Goal: Task Accomplishment & Management: Manage account settings

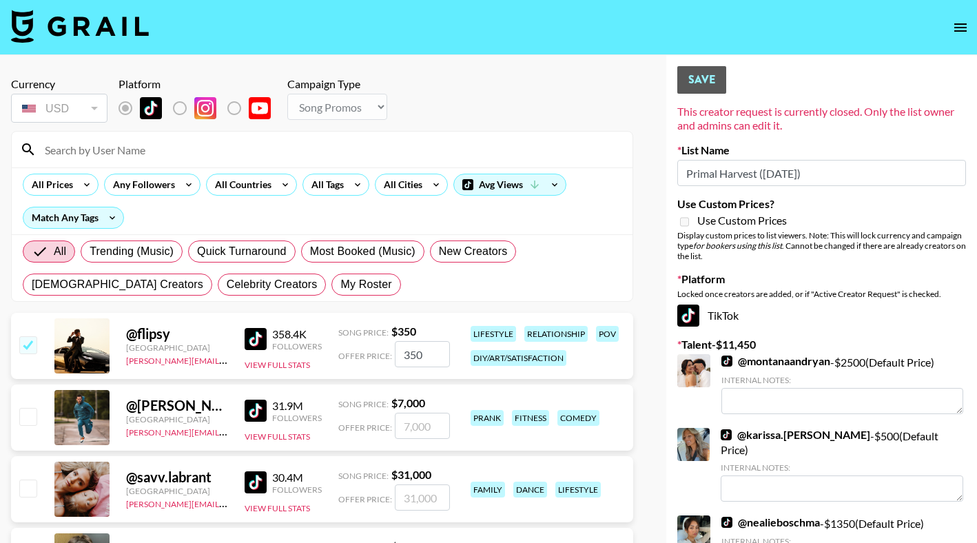
select select "Song"
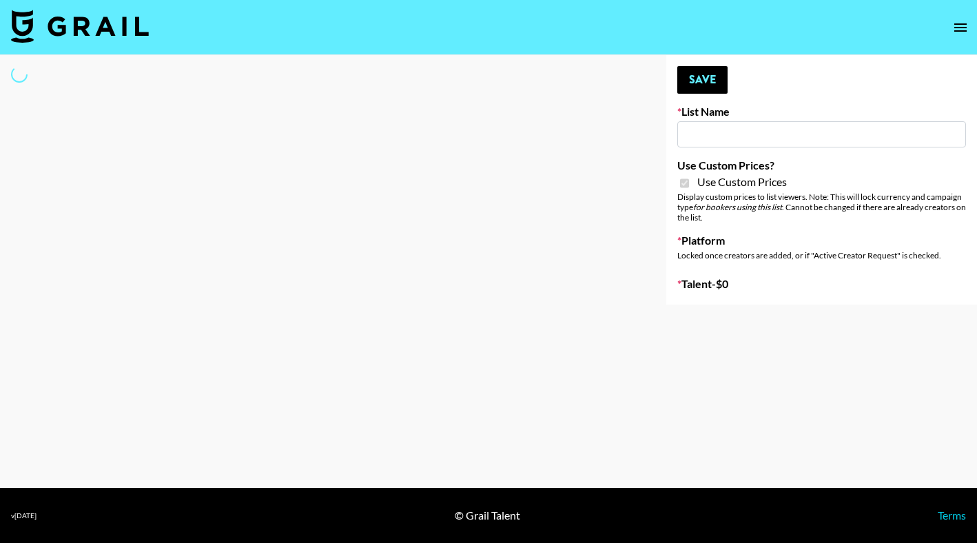
type input "Primal Harvest NEW (21 AUG)"
checkbox input "true"
select select "Brand"
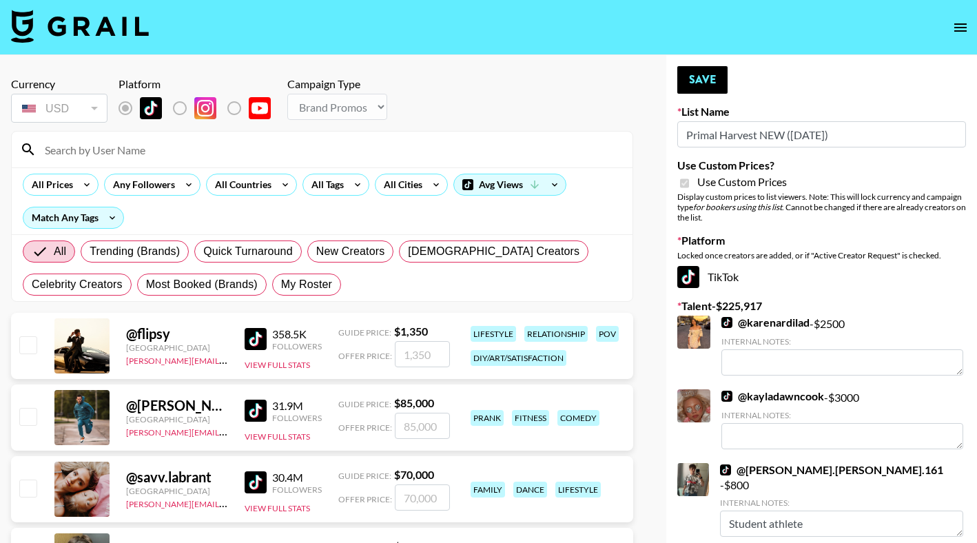
click at [167, 142] on input at bounding box center [331, 150] width 588 height 22
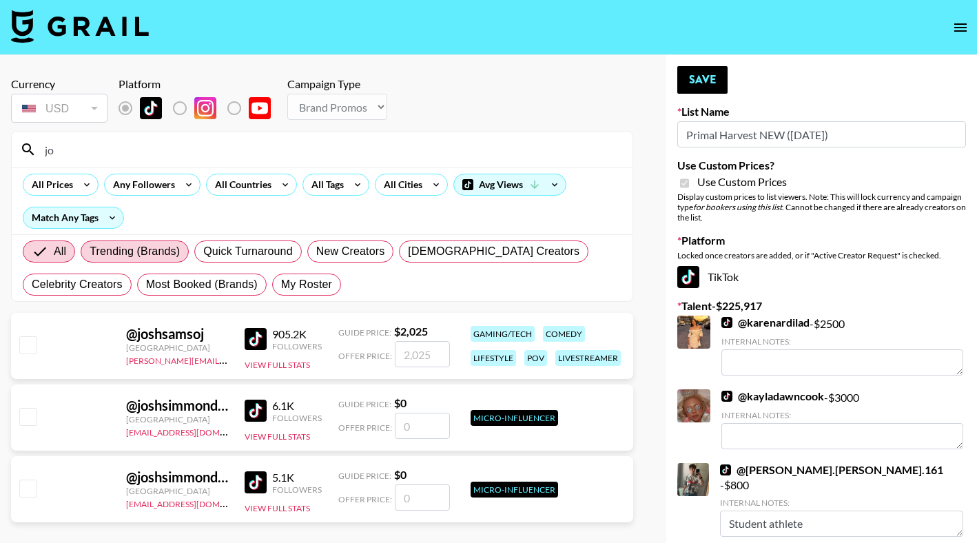
type input "j"
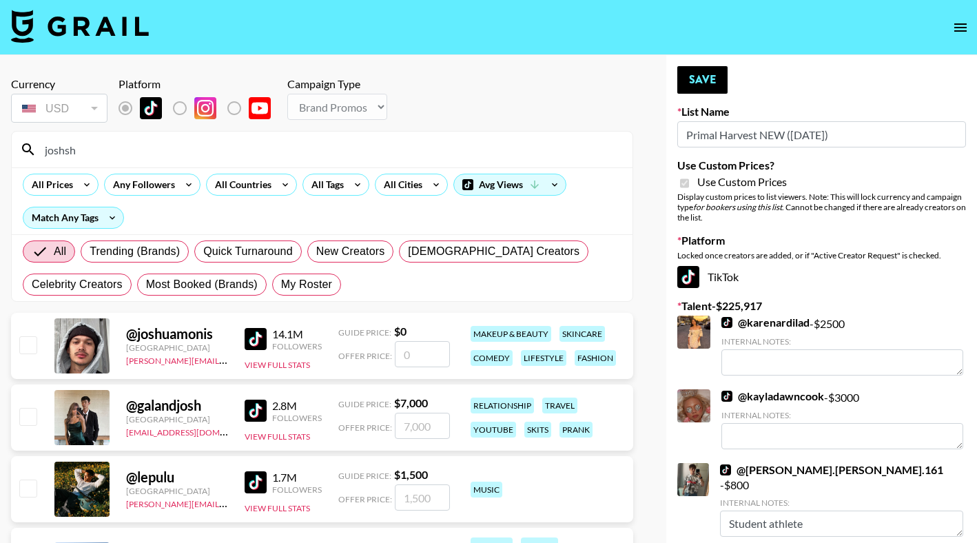
click at [270, 159] on input "joshsh" at bounding box center [331, 150] width 588 height 22
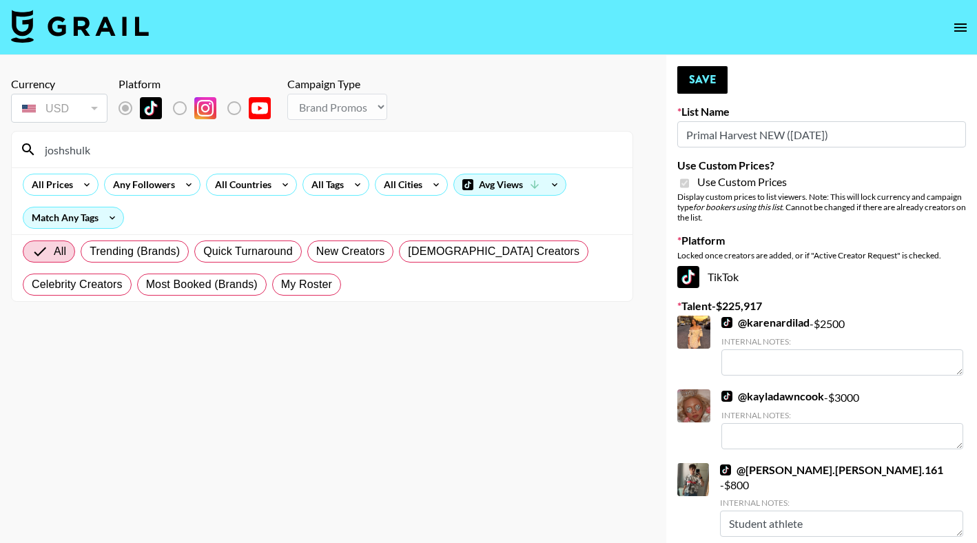
click at [221, 154] on input "joshshulk" at bounding box center [331, 150] width 588 height 22
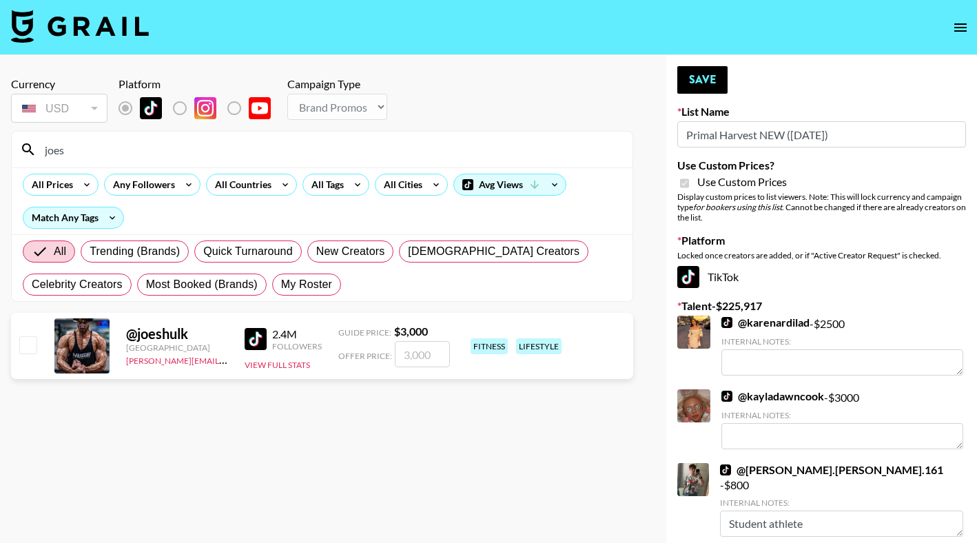
type input "joes"
click at [30, 346] on input "checkbox" at bounding box center [27, 344] width 17 height 17
checkbox input "true"
type input "3000"
click at [701, 68] on button "Save" at bounding box center [703, 80] width 50 height 28
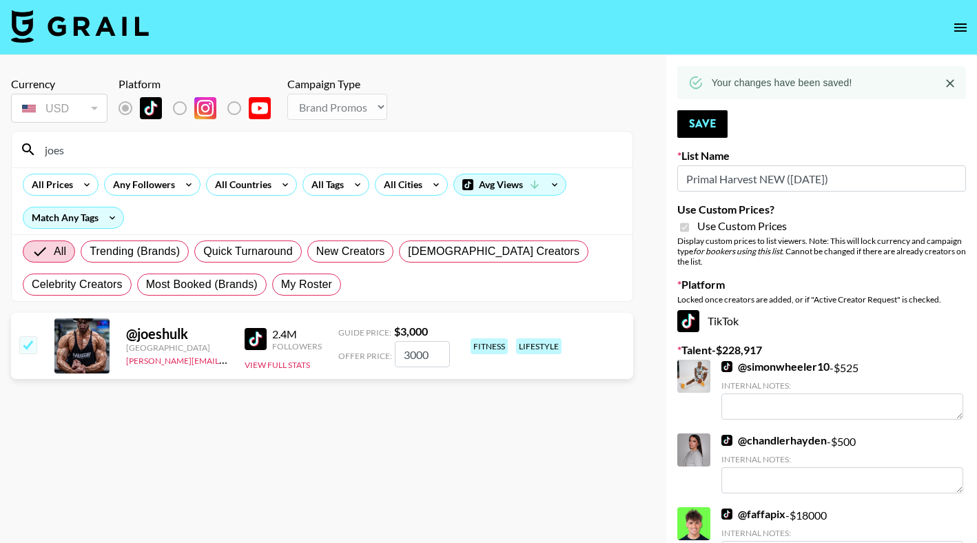
scroll to position [3561, 0]
